Goal: Task Accomplishment & Management: Manage account settings

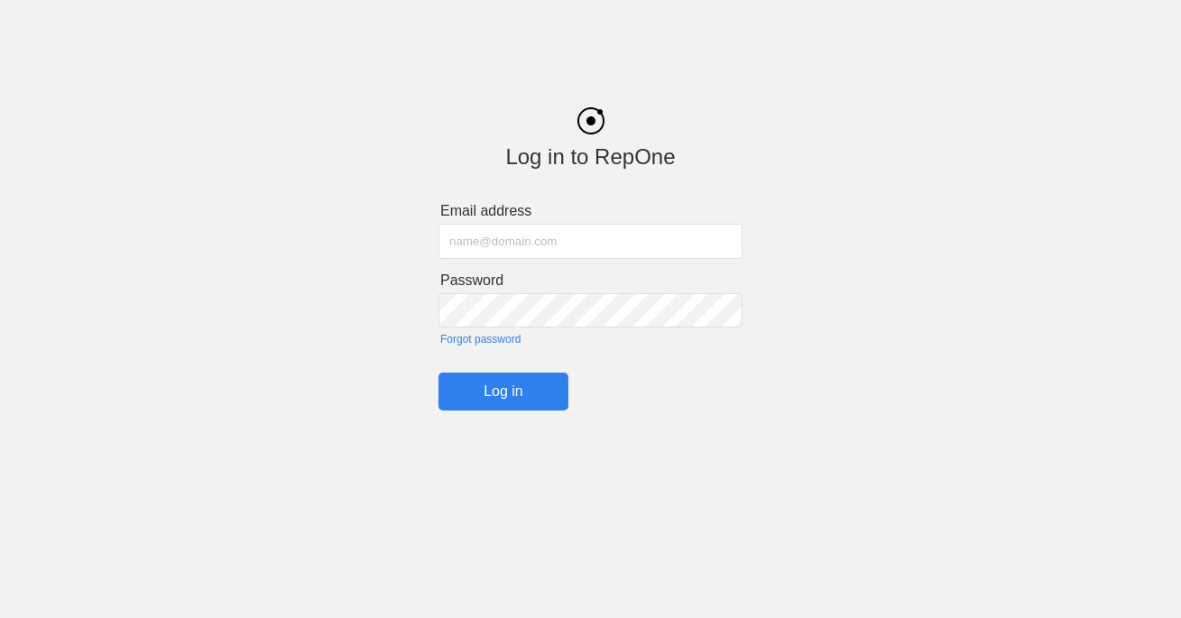
click at [505, 250] on input "text" at bounding box center [591, 241] width 304 height 35
type input "[PERSON_NAME][EMAIL_ADDRESS][DOMAIN_NAME]"
click at [529, 395] on input "Log in" at bounding box center [504, 392] width 130 height 38
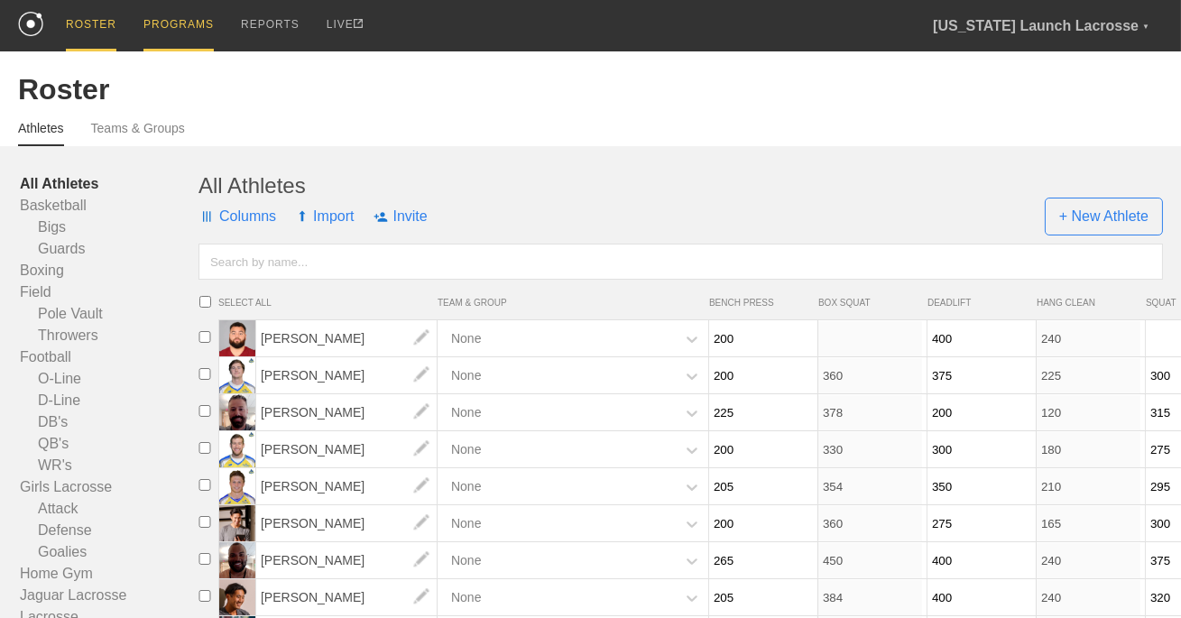
click at [194, 39] on div "PROGRAMS" at bounding box center [179, 25] width 70 height 51
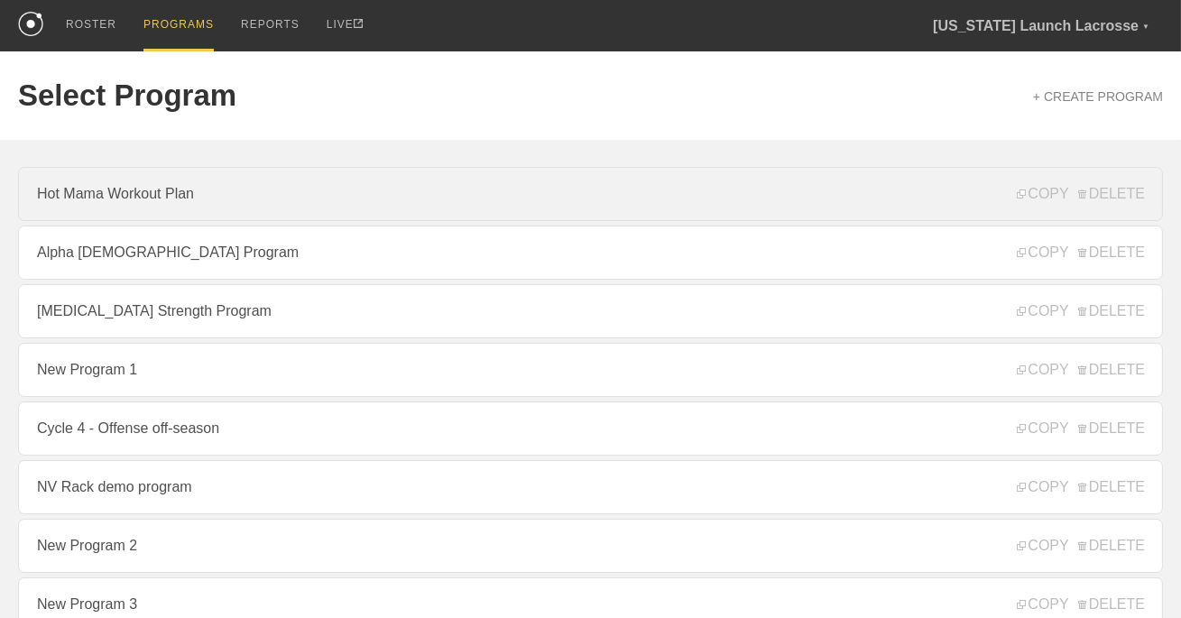
click at [197, 199] on link "Hot Mama Workout Plan" at bounding box center [590, 194] width 1145 height 54
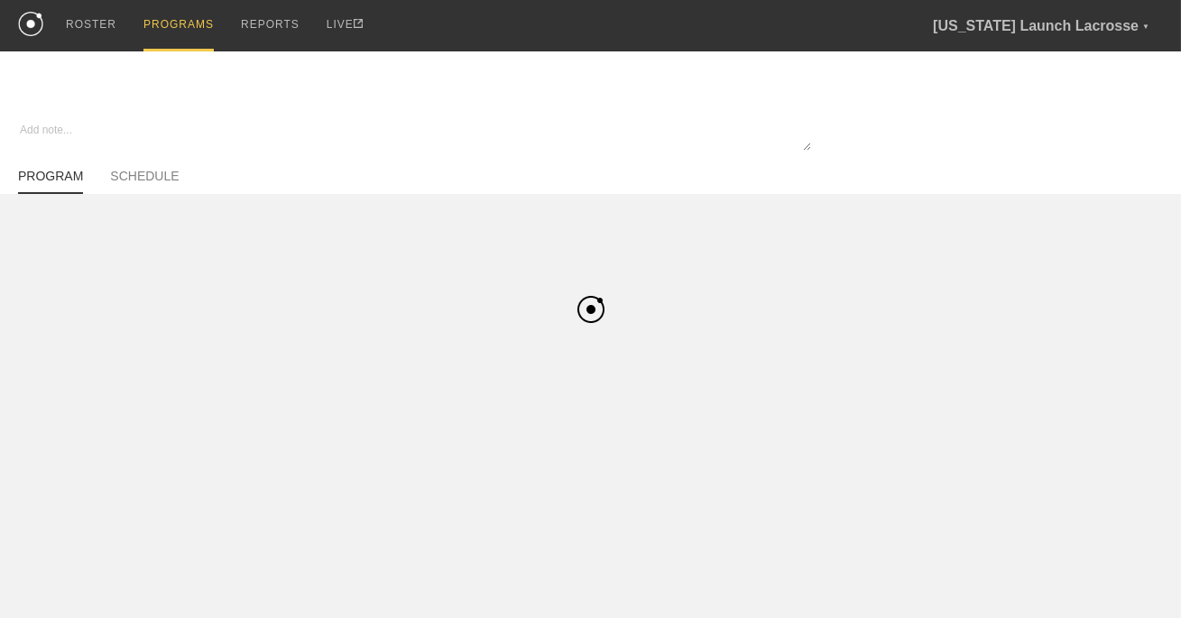
type textarea "x"
type input "Hot Mama Workout Plan"
type textarea "Workout plan for hot mama 1.0"
